Goal: Information Seeking & Learning: Learn about a topic

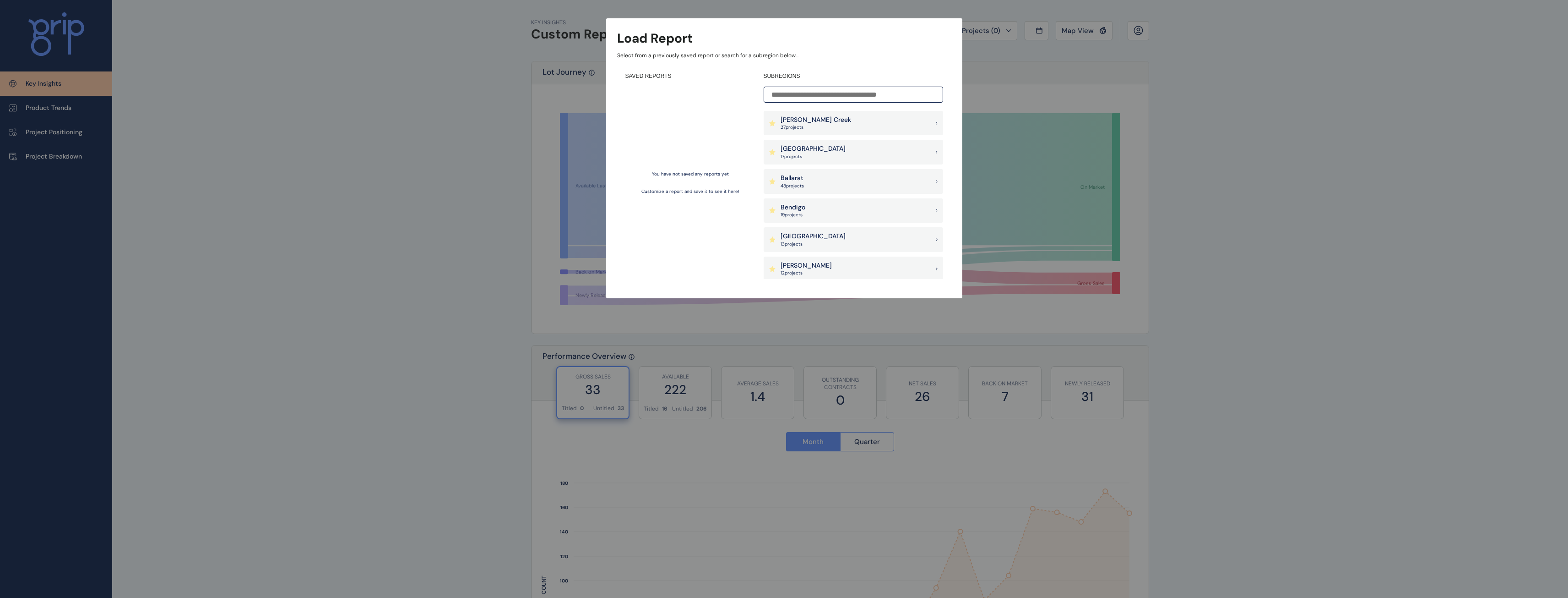
click at [818, 119] on p "[PERSON_NAME] Creek" at bounding box center [816, 120] width 71 height 9
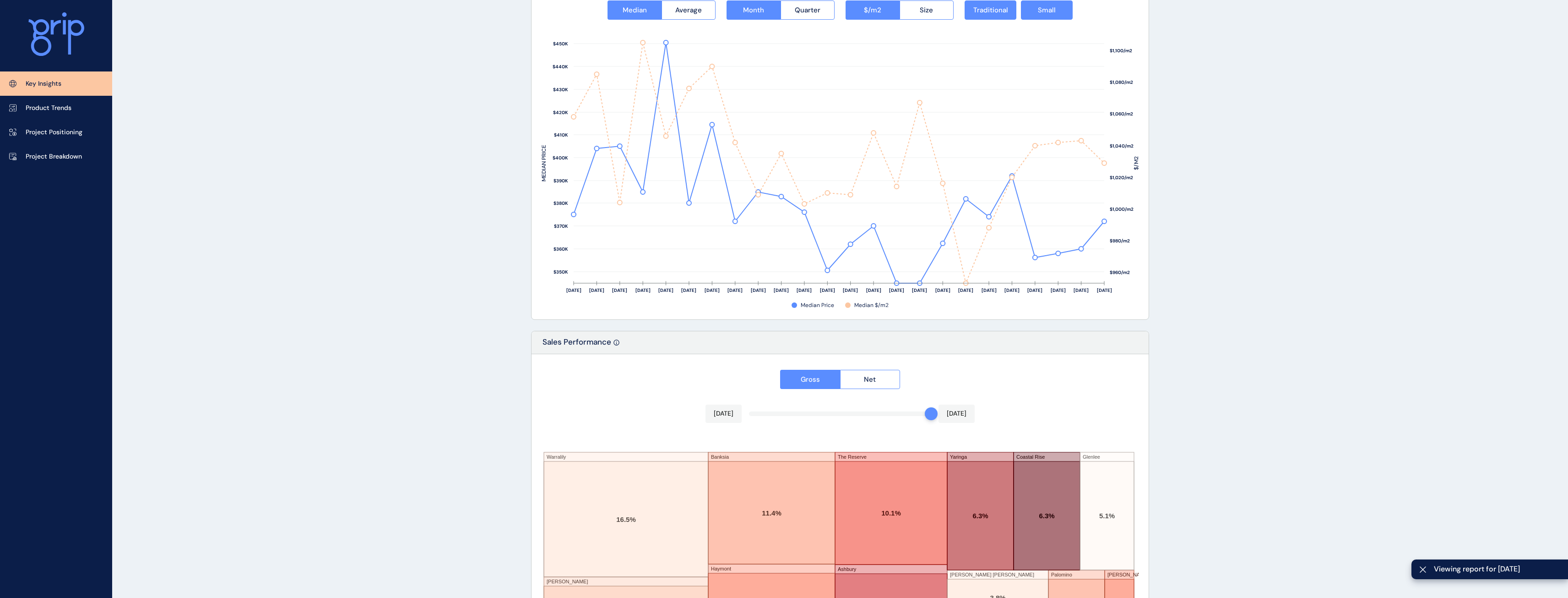
scroll to position [1331, 0]
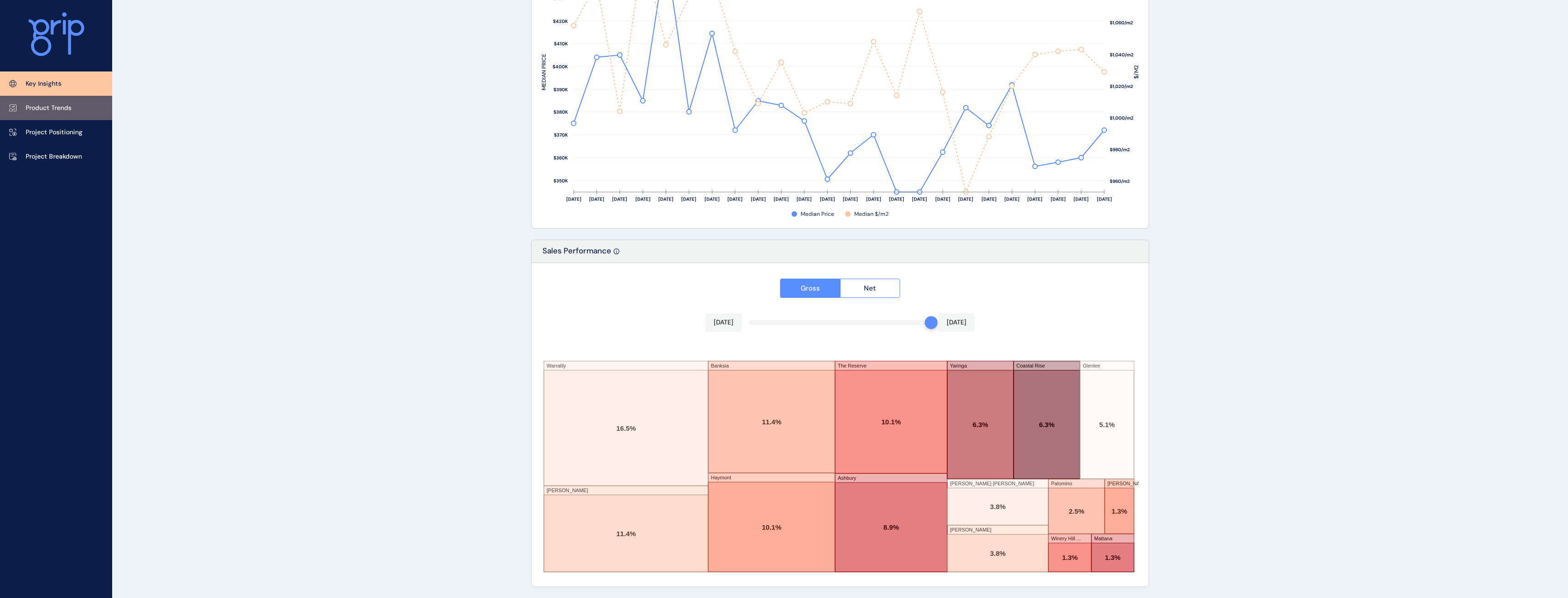
click at [60, 111] on p "Product Trends" at bounding box center [48, 108] width 46 height 9
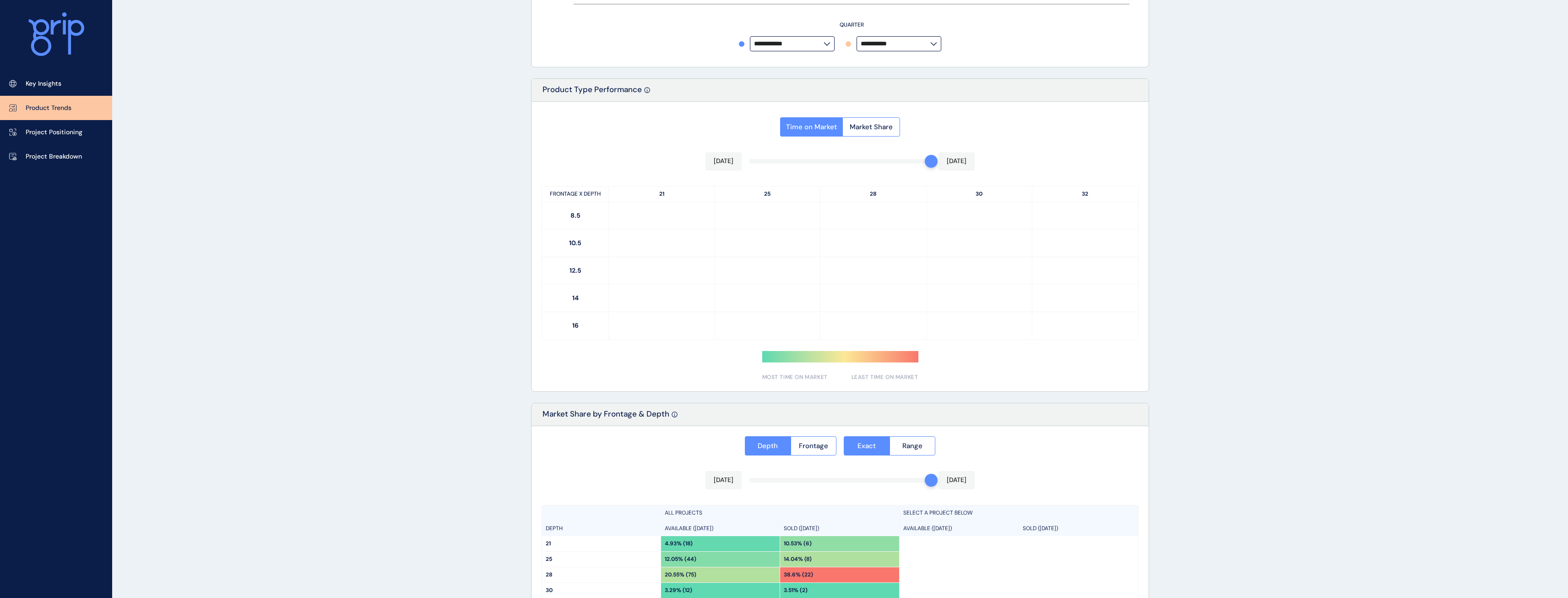
type input "**********"
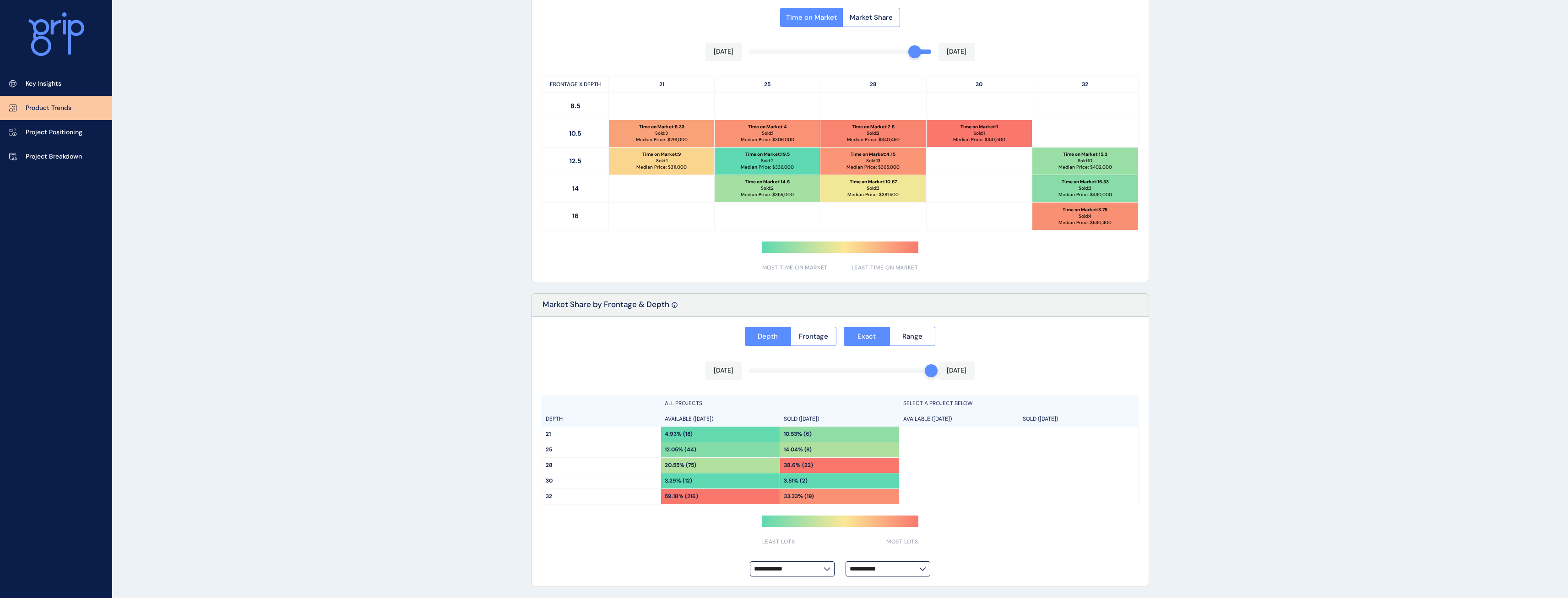
click at [915, 52] on div "Time on Market Market Share [DATE] [DATE] FRONTAGE X DEPTH 21 25 28 30 32 8.5 1…" at bounding box center [840, 136] width 617 height 289
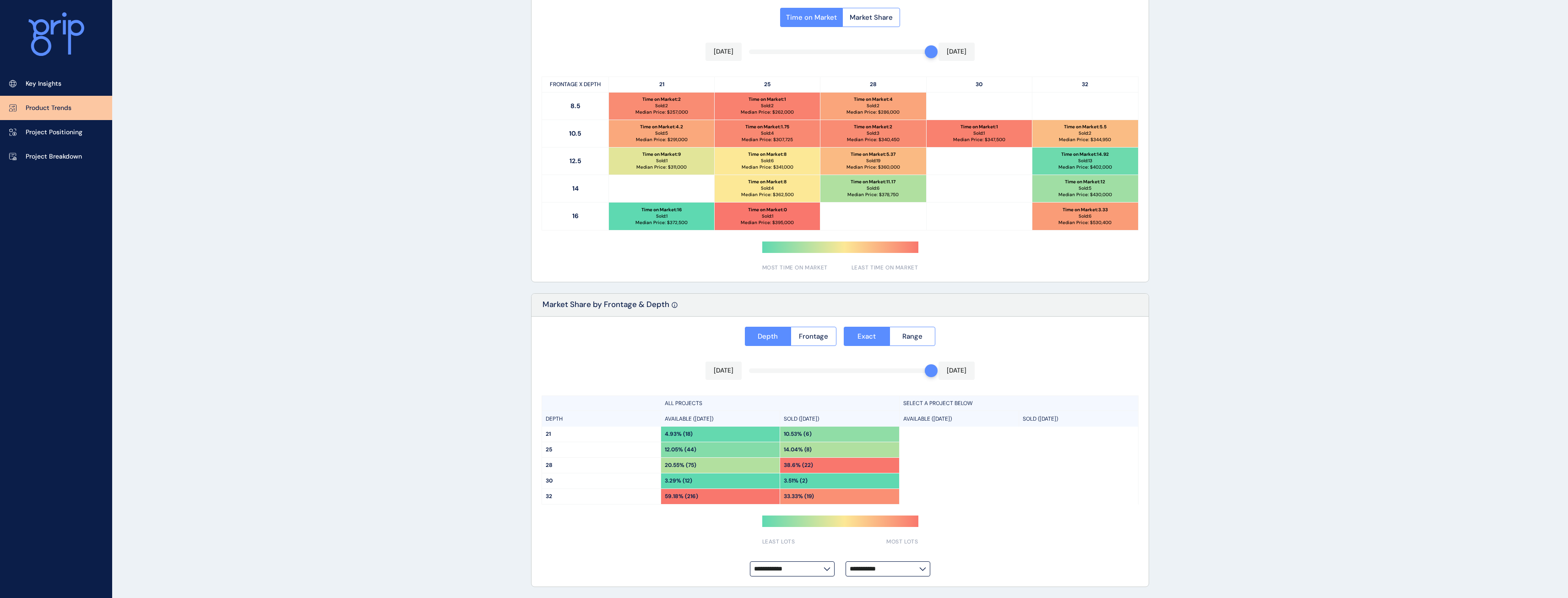
click at [925, 51] on div "Time on Market Market Share [DATE] [DATE] FRONTAGE X DEPTH 21 25 28 30 32 8.5 T…" at bounding box center [840, 136] width 617 height 289
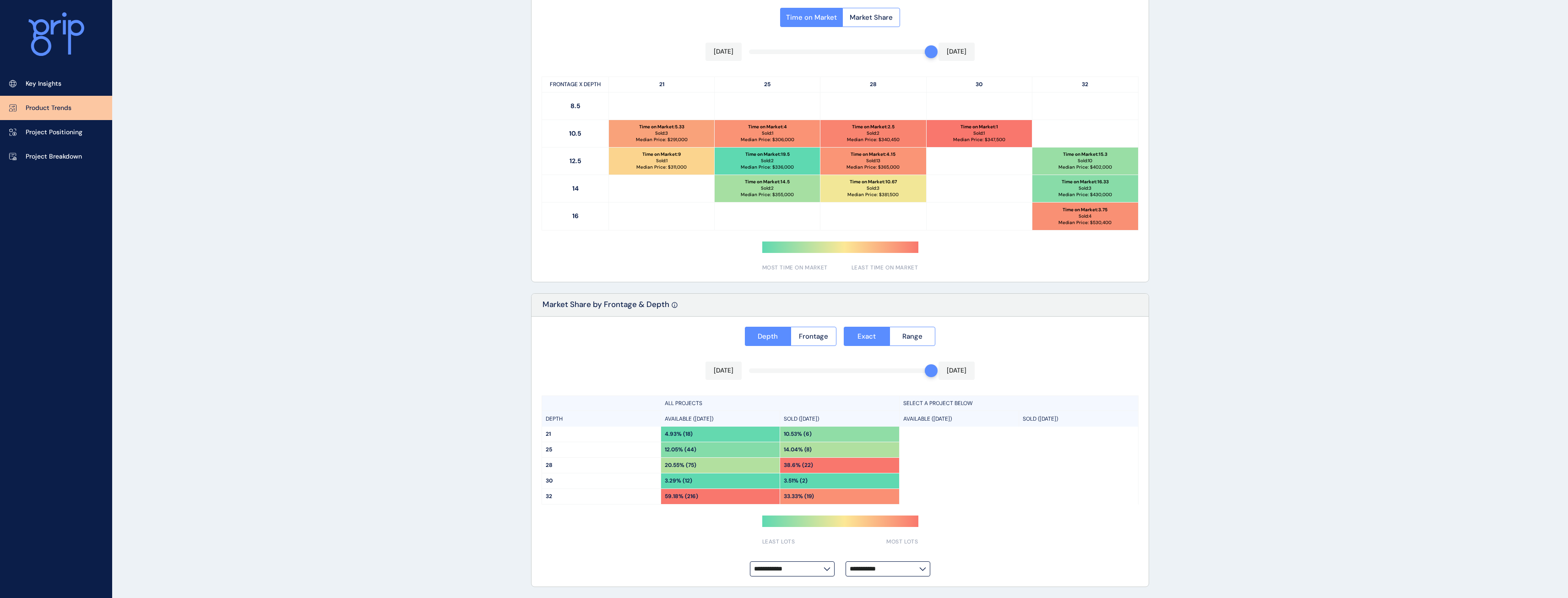
click at [909, 52] on div "Time on Market Market Share [DATE] [DATE] FRONTAGE X DEPTH 21 25 28 30 32 8.5 1…" at bounding box center [840, 136] width 617 height 289
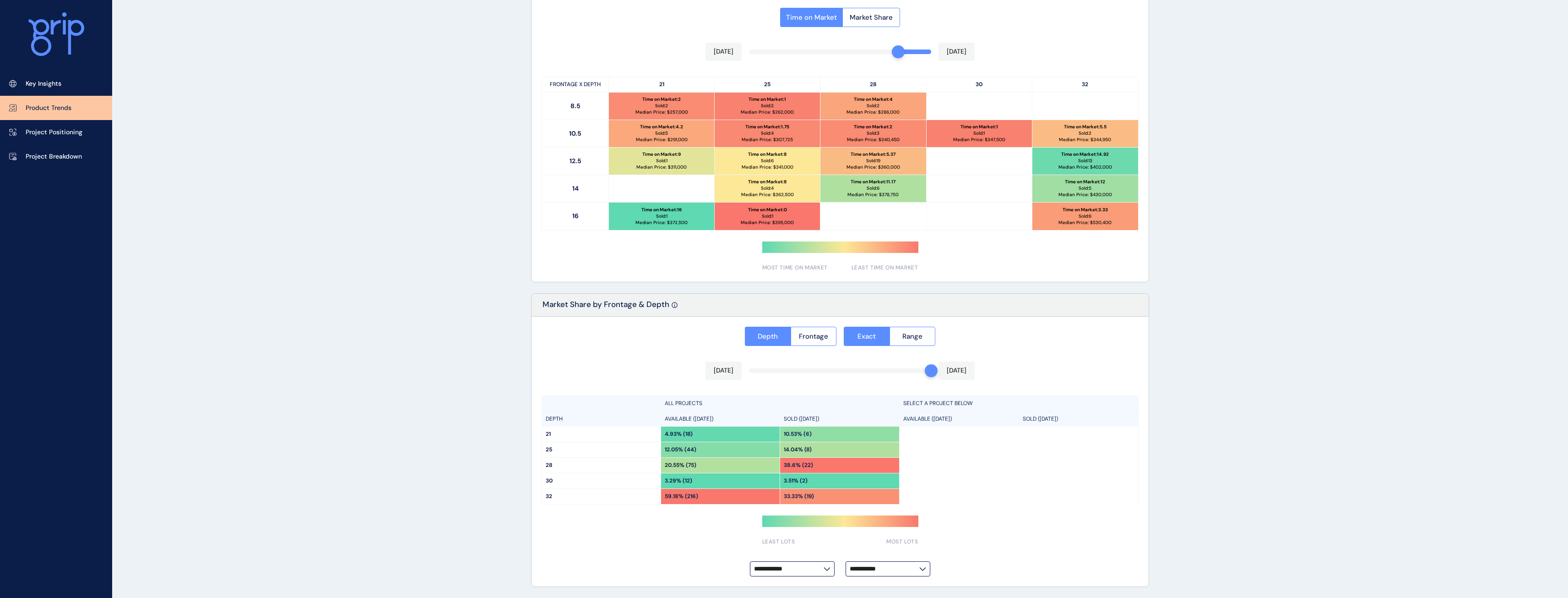
click at [894, 49] on div "Time on Market Market Share [DATE] [DATE] FRONTAGE X DEPTH 21 25 28 30 32 8.5 T…" at bounding box center [840, 136] width 617 height 289
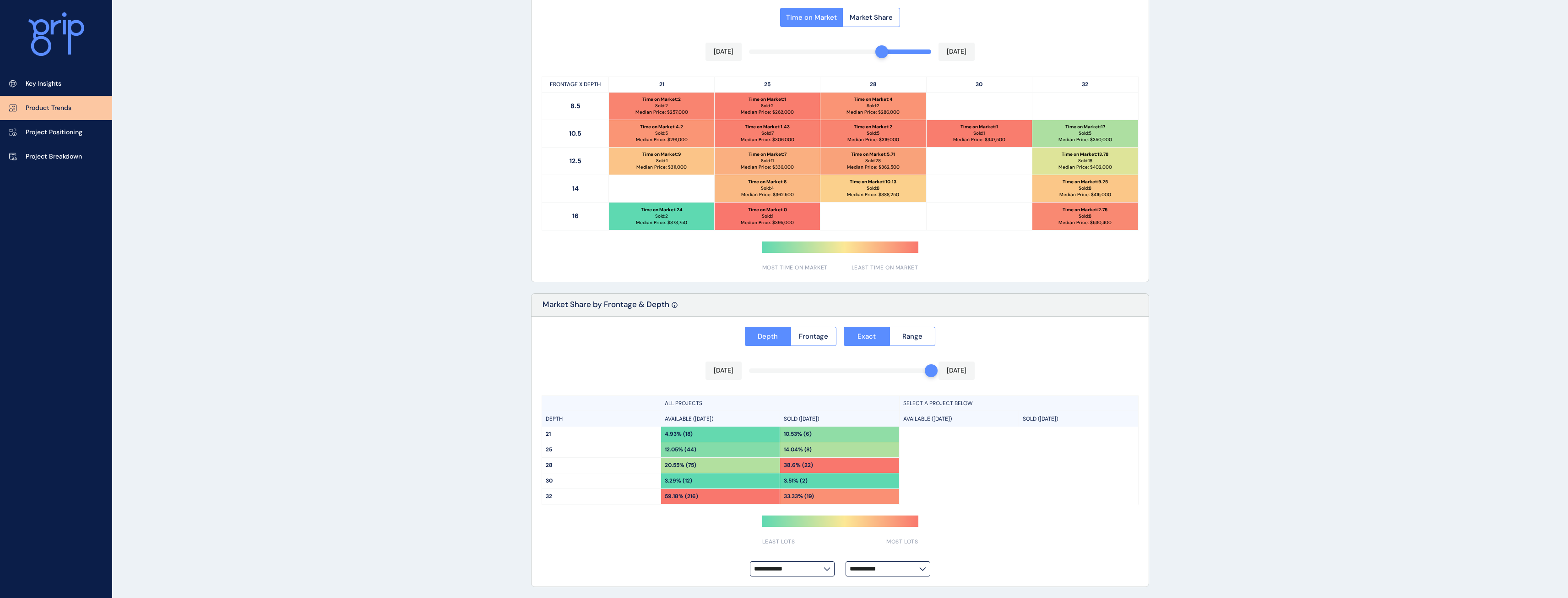
click at [887, 51] on div "Time on Market Market Share [DATE] [DATE] FRONTAGE X DEPTH 21 25 28 30 32 8.5 T…" at bounding box center [840, 136] width 617 height 289
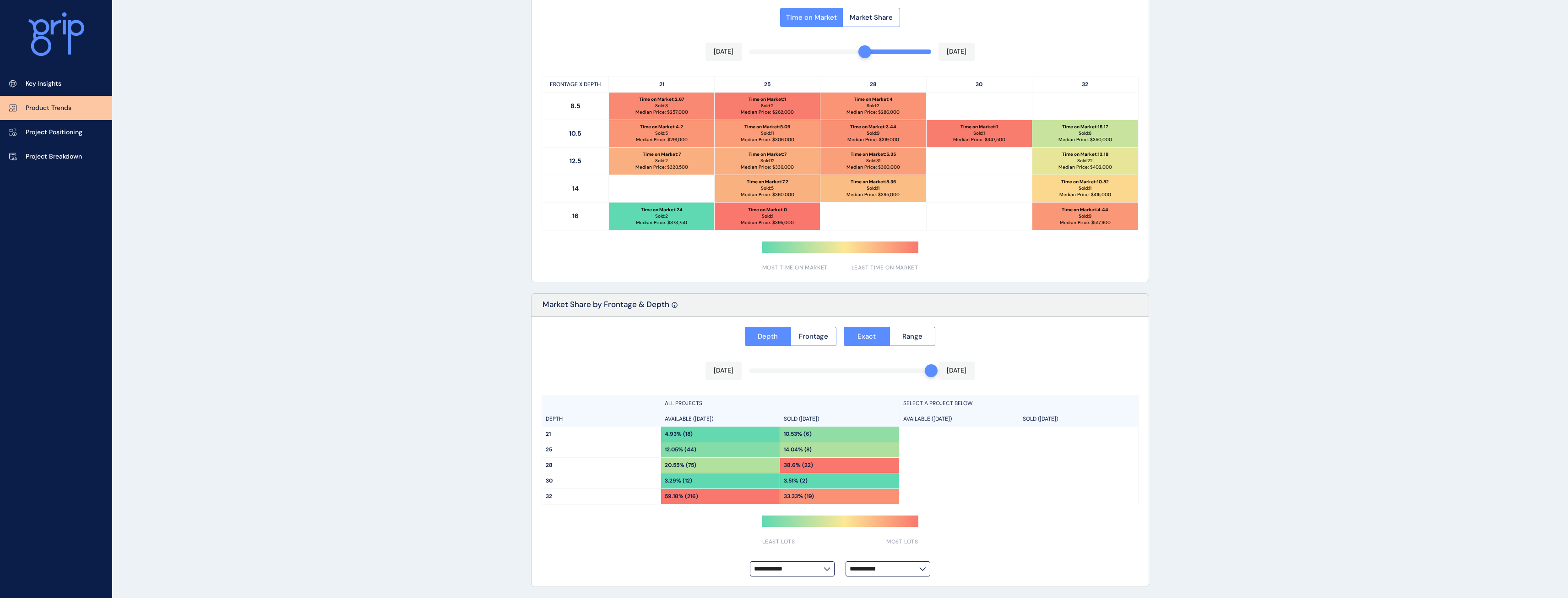
click at [866, 54] on div "Time on Market Market Share [DATE] [DATE] FRONTAGE X DEPTH 21 25 28 30 32 8.5 T…" at bounding box center [840, 136] width 617 height 289
click at [849, 53] on div "Time on Market Market Share [DATE] [DATE] FRONTAGE X DEPTH 21 25 28 30 32 8.5 T…" at bounding box center [840, 136] width 617 height 289
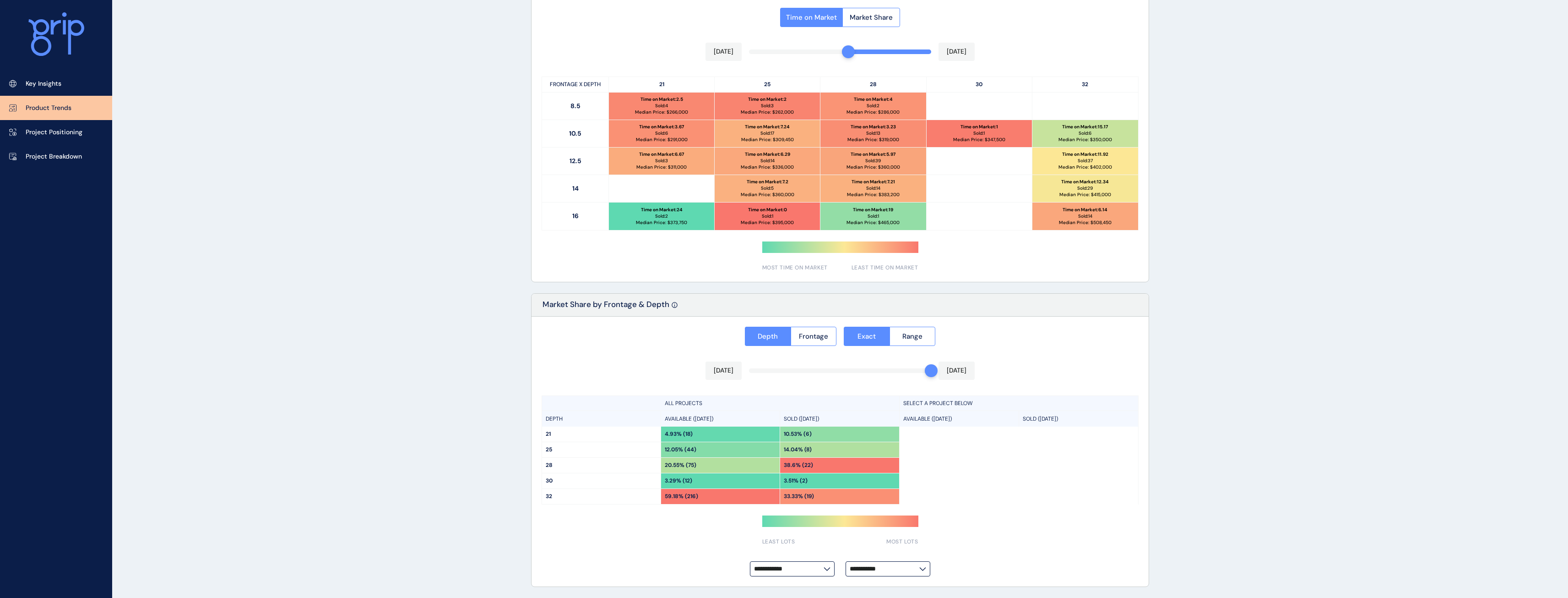
click at [833, 52] on div "Time on Market Market Share [DATE] [DATE] FRONTAGE X DEPTH 21 25 28 30 32 8.5 T…" at bounding box center [840, 136] width 617 height 289
click at [814, 51] on div "Time on Market Market Share [DATE] [DATE] FRONTAGE X DEPTH 21 25 28 30 32 8.5 T…" at bounding box center [840, 136] width 617 height 289
click at [800, 52] on div "Time on Market Market Share [DATE] [DATE] FRONTAGE X DEPTH 21 25 28 30 32 8.5 T…" at bounding box center [840, 136] width 617 height 289
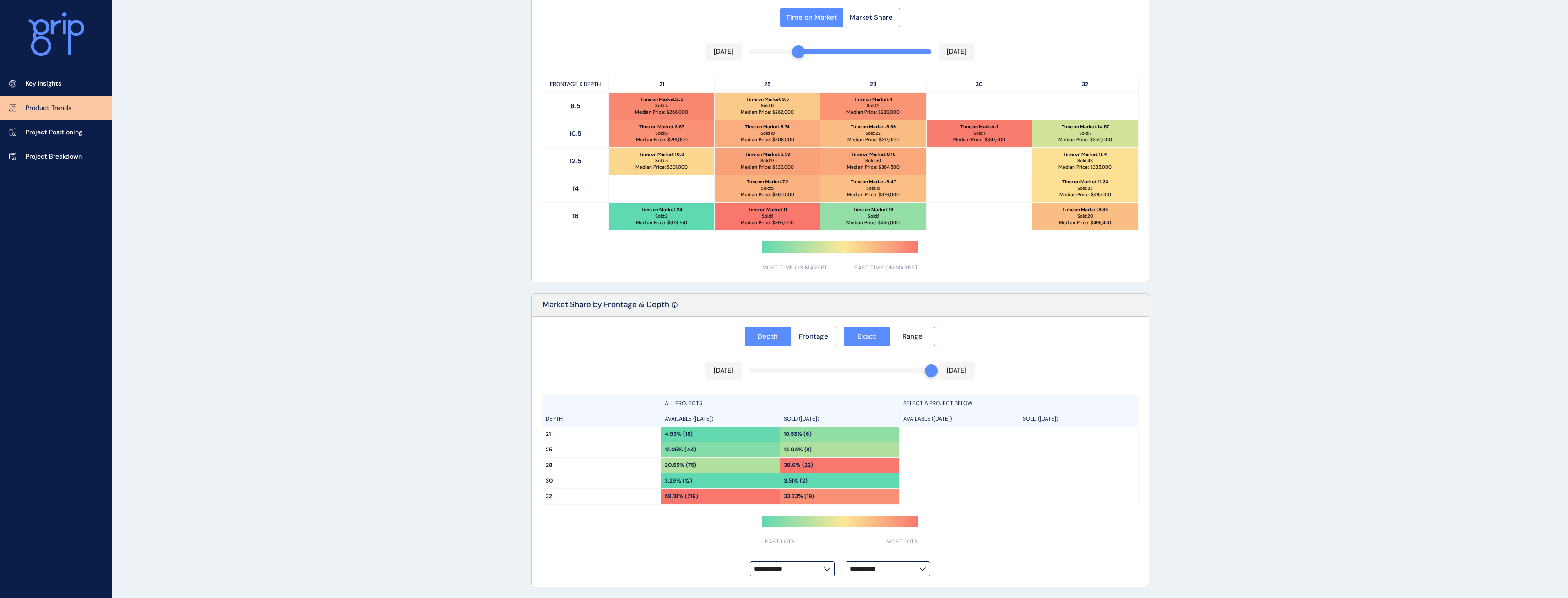
click at [789, 52] on div "Time on Market Market Share [DATE] [DATE] FRONTAGE X DEPTH 21 25 28 30 32 8.5 T…" at bounding box center [840, 136] width 617 height 289
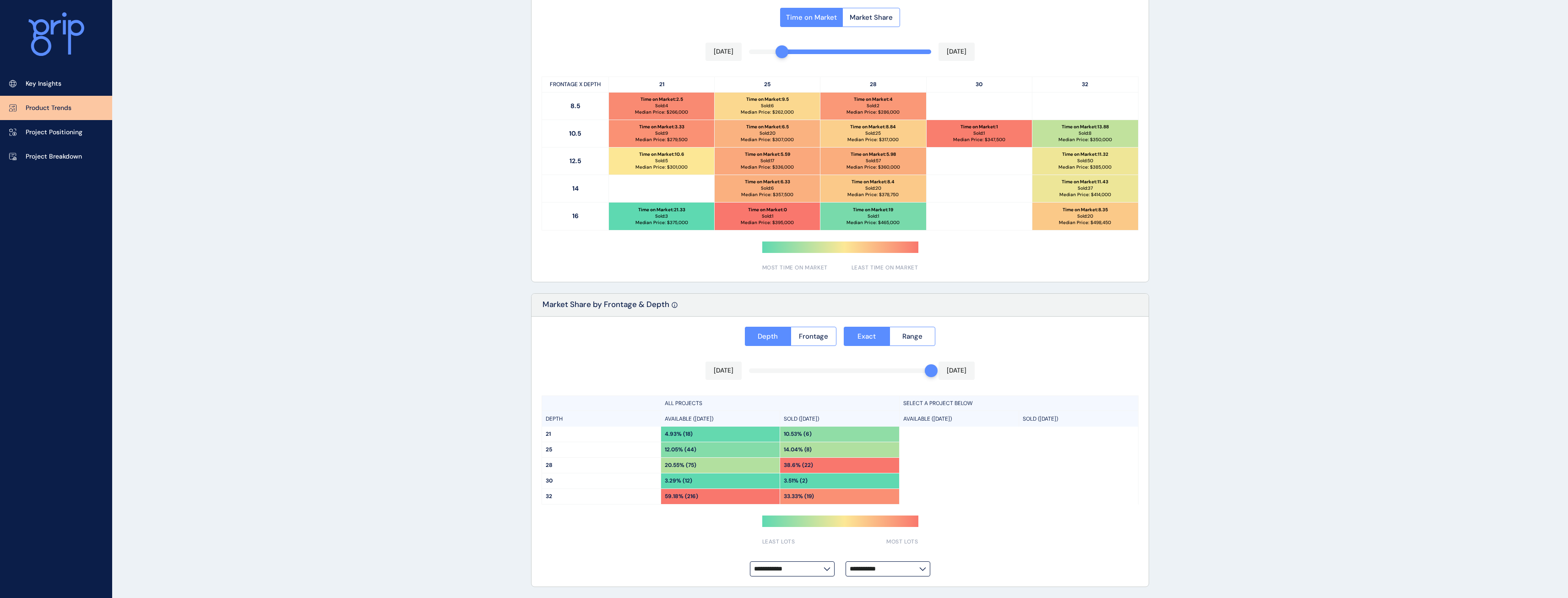
click at [771, 52] on div "Time on Market Market Share [DATE] [DATE] FRONTAGE X DEPTH 21 25 28 30 32 8.5 T…" at bounding box center [840, 136] width 617 height 289
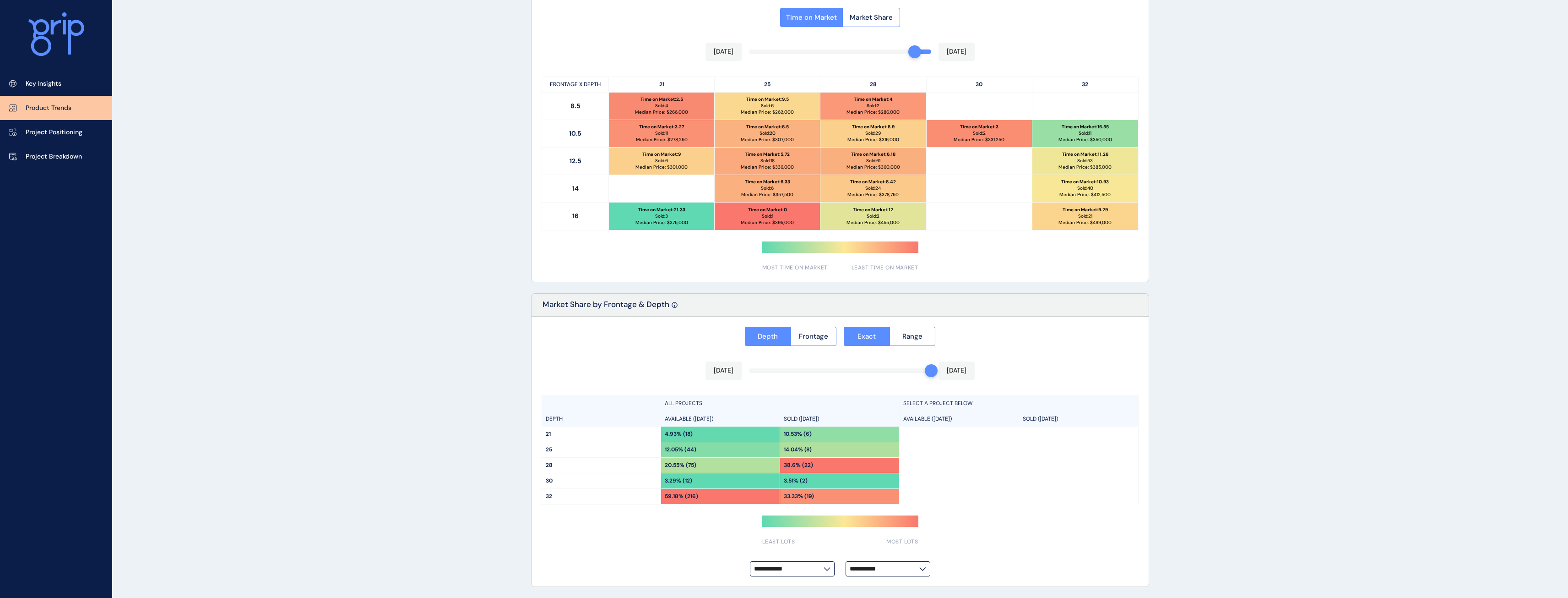
click at [911, 52] on div "Time on Market Market Share [DATE] [DATE] FRONTAGE X DEPTH 21 25 28 30 32 8.5 T…" at bounding box center [840, 136] width 617 height 289
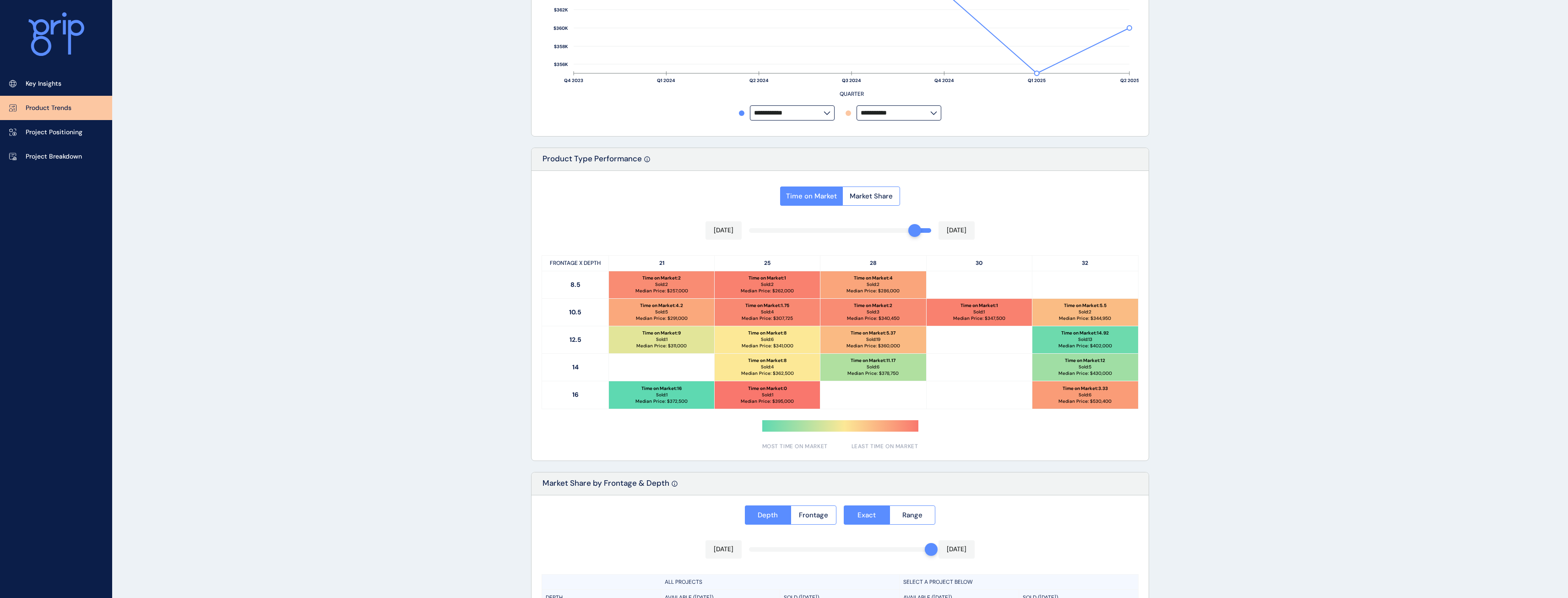
scroll to position [291, 0]
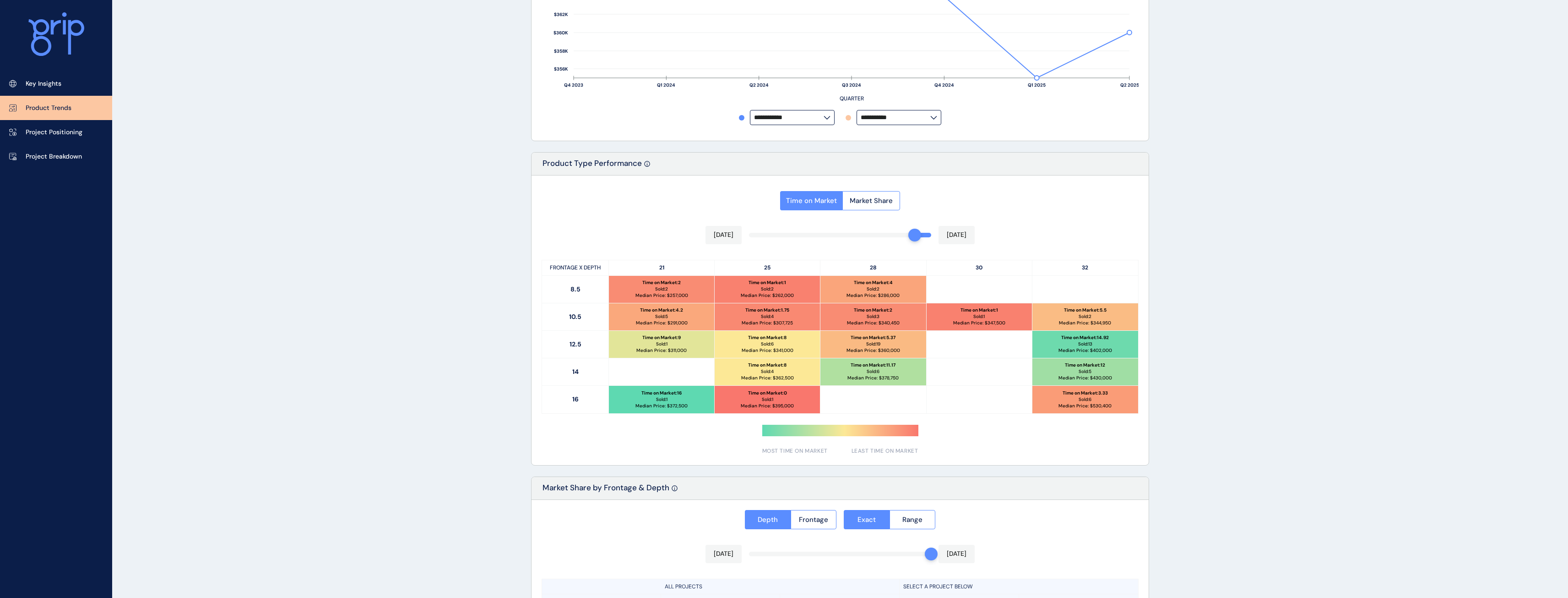
click at [902, 237] on div "[DATE] [DATE]" at bounding box center [840, 235] width 269 height 18
click at [901, 234] on div "Time on Market Market Share [DATE] [DATE] FRONTAGE X DEPTH 21 25 28 30 32 8.5 T…" at bounding box center [840, 320] width 617 height 289
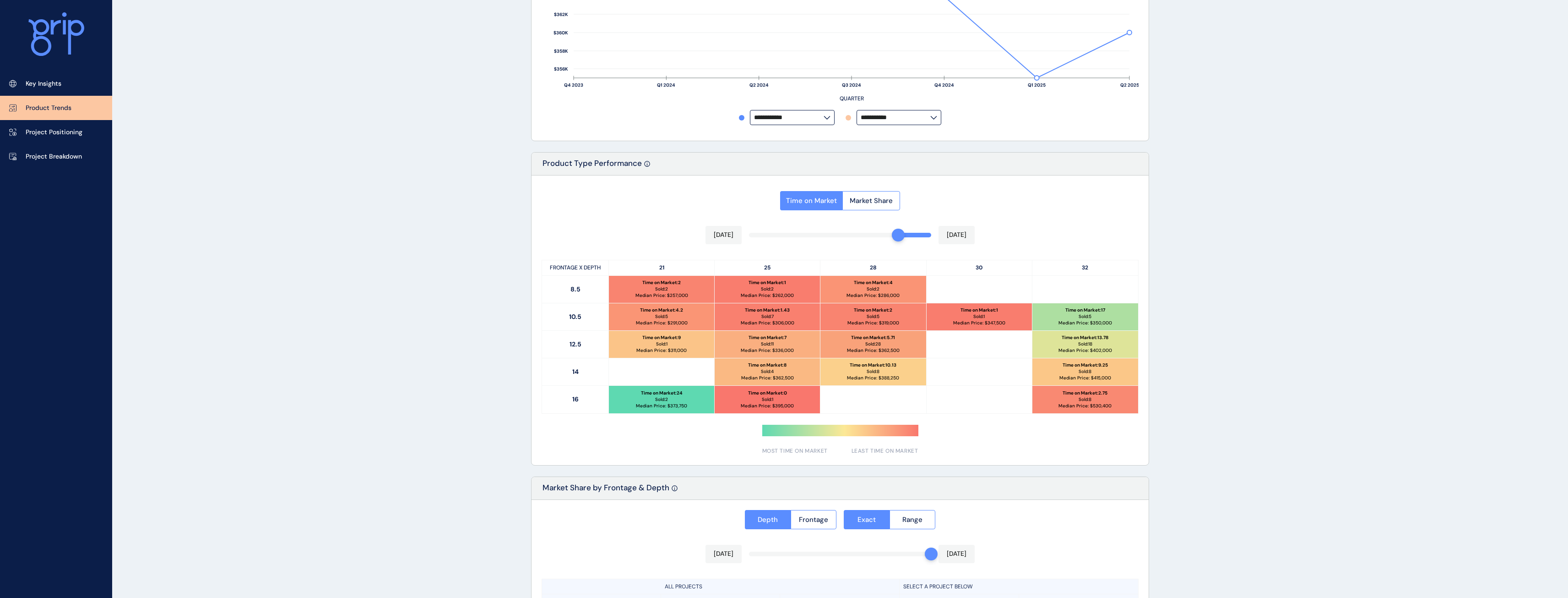
click at [910, 233] on div "Time on Market Market Share [DATE] [DATE] FRONTAGE X DEPTH 21 25 28 30 32 8.5 T…" at bounding box center [840, 320] width 617 height 289
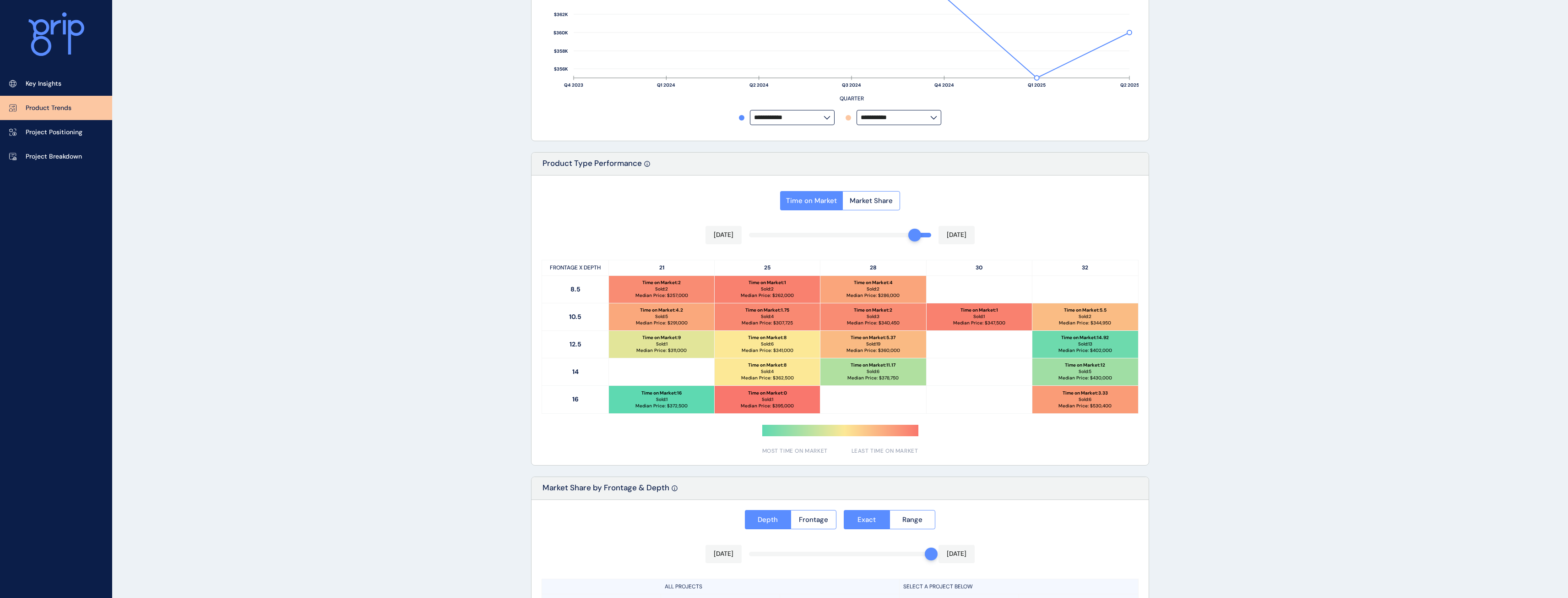
click at [927, 236] on div "Time on Market Market Share [DATE] [DATE] FRONTAGE X DEPTH 21 25 28 30 32 8.5 T…" at bounding box center [840, 320] width 617 height 289
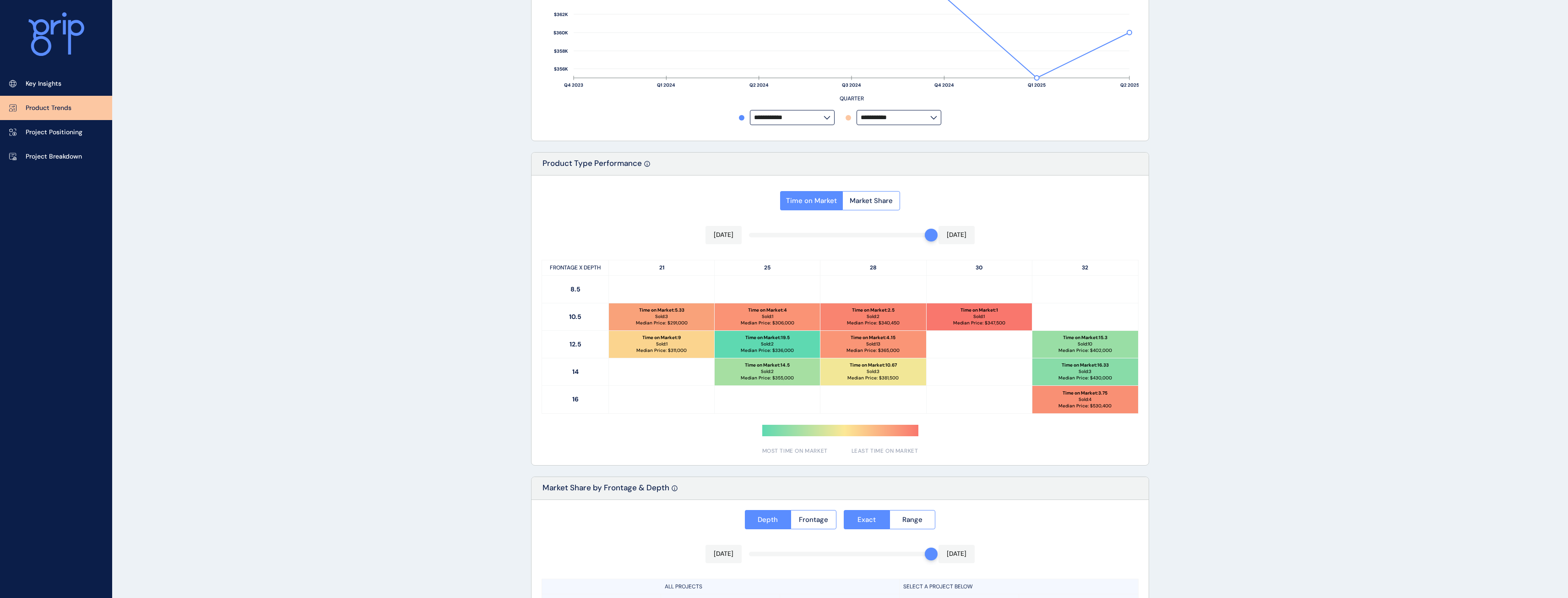
click at [919, 234] on div "Time on Market Market Share [DATE] [DATE] FRONTAGE X DEPTH 21 25 28 30 32 8.5 1…" at bounding box center [840, 320] width 617 height 289
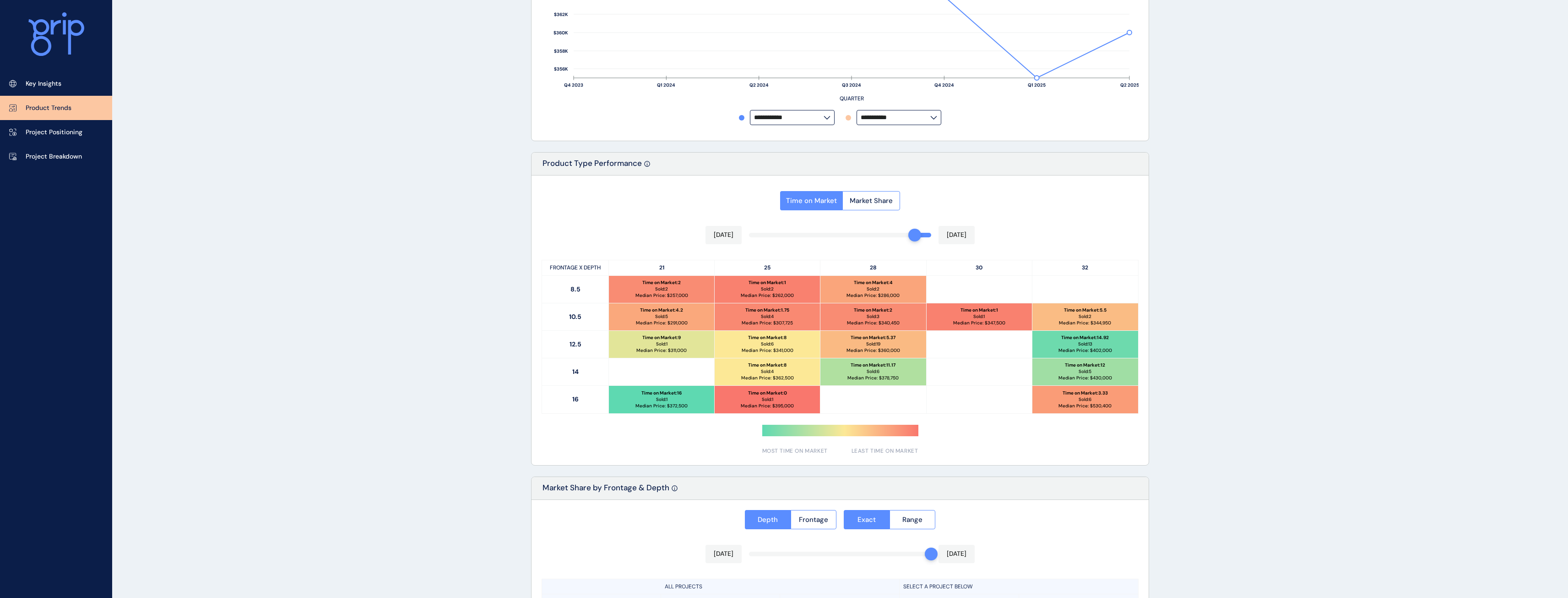
click at [901, 234] on div "Time on Market Market Share [DATE] [DATE] FRONTAGE X DEPTH 21 25 28 30 32 8.5 T…" at bounding box center [840, 320] width 617 height 289
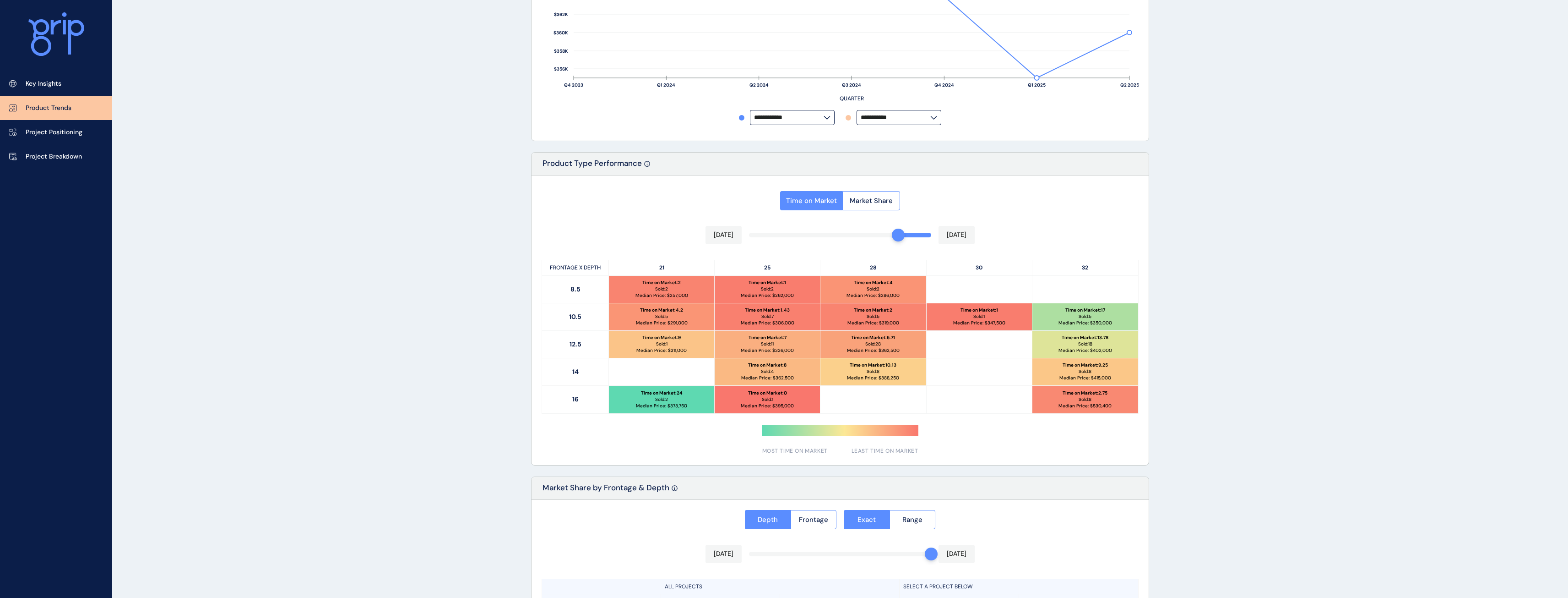
click at [889, 237] on div "[DATE] [DATE]" at bounding box center [840, 235] width 269 height 18
click at [887, 236] on div "Time on Market Market Share [DATE] [DATE] FRONTAGE X DEPTH 21 25 28 30 32 8.5 T…" at bounding box center [840, 320] width 617 height 289
